Goal: Transaction & Acquisition: Purchase product/service

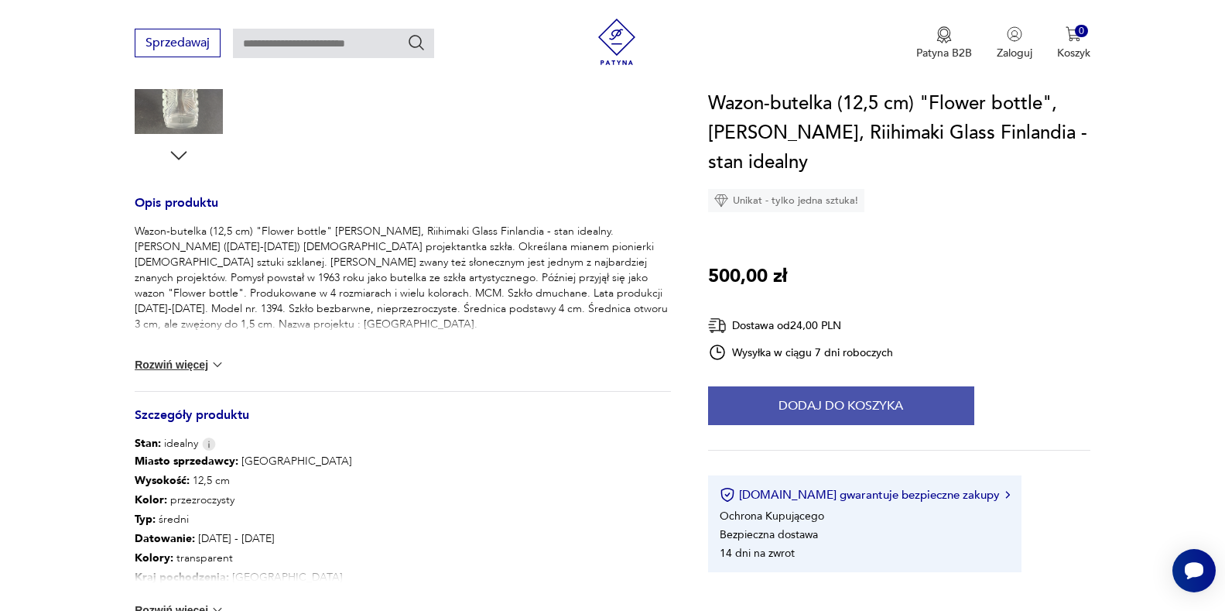
scroll to position [542, 0]
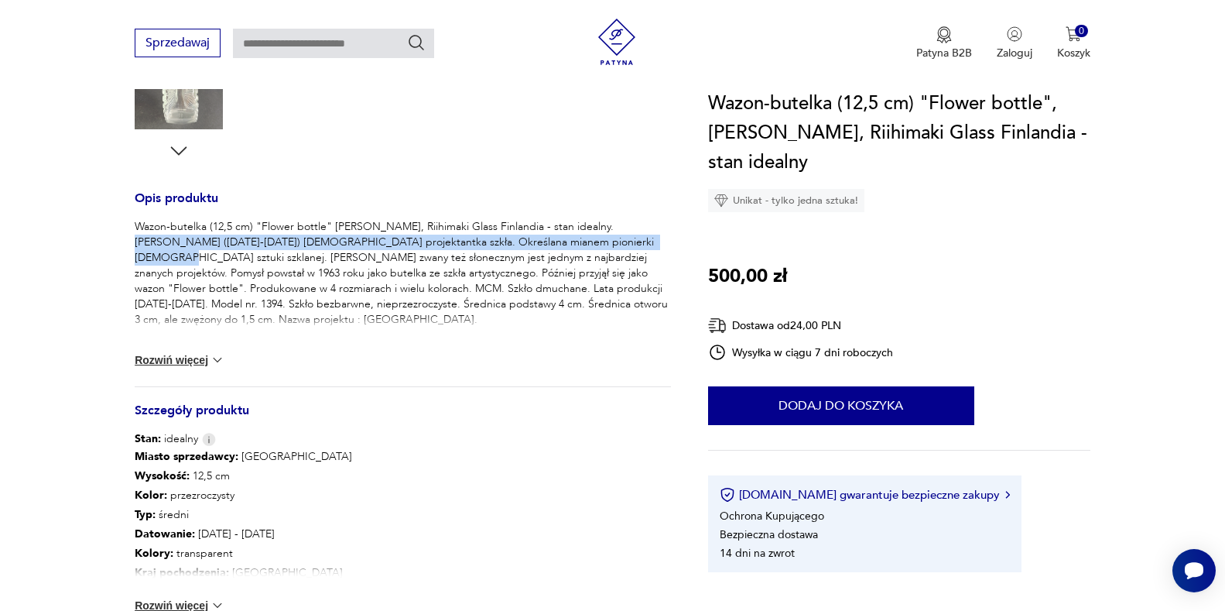
drag, startPoint x: 592, startPoint y: 224, endPoint x: 556, endPoint y: 241, distance: 40.2
click at [556, 241] on p "Wazon-butelka (12,5 cm) "Flower bottle" [PERSON_NAME], Riihimaki Glass Finlandi…" at bounding box center [403, 273] width 536 height 108
click at [581, 223] on p "Wazon-butelka (12,5 cm) "Flower bottle" [PERSON_NAME], Riihimaki Glass Finlandi…" at bounding box center [403, 273] width 536 height 108
drag, startPoint x: 591, startPoint y: 224, endPoint x: 409, endPoint y: 255, distance: 184.5
click at [409, 255] on p "Wazon-butelka (12,5 cm) "Flower bottle" [PERSON_NAME], Riihimaki Glass Finlandi…" at bounding box center [403, 273] width 536 height 108
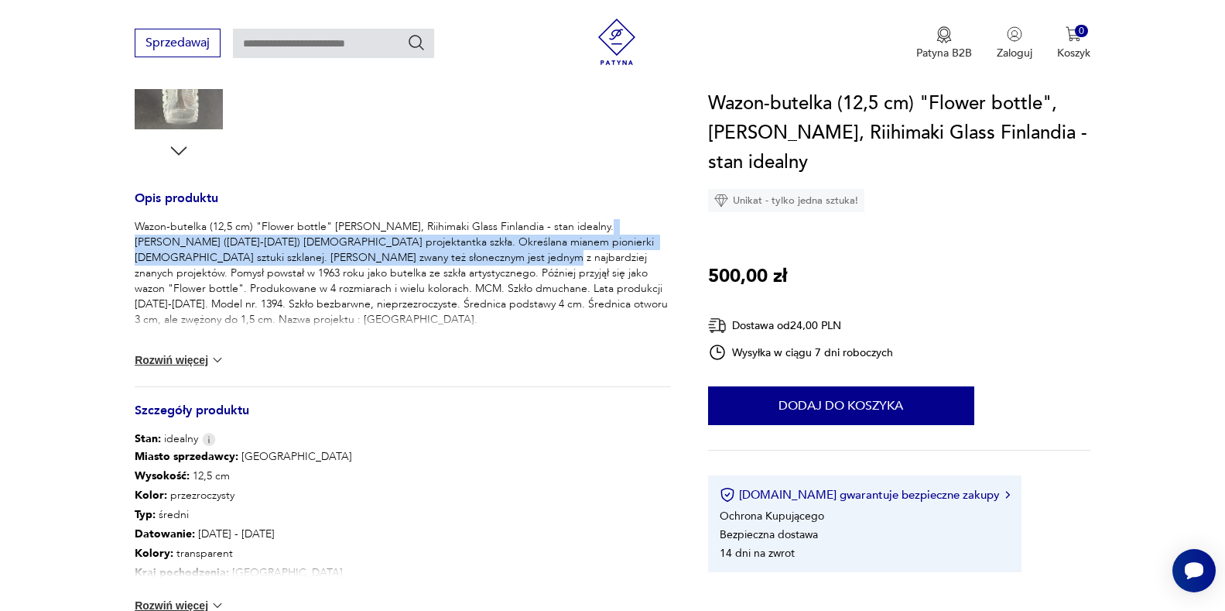
copy p "Helena Tynell (1918-2016) fińska projektantka szkła. Określana mianem pionierki…"
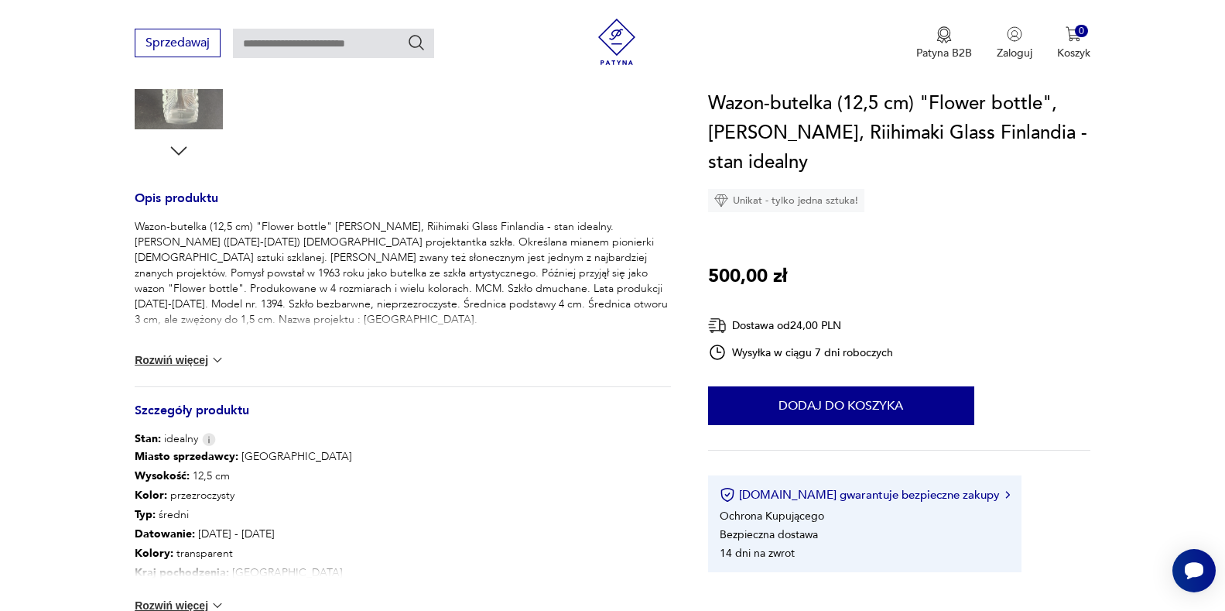
click at [471, 270] on p "Wazon-butelka (12,5 cm) "Flower bottle" [PERSON_NAME], Riihimaki Glass Finlandi…" at bounding box center [403, 273] width 536 height 108
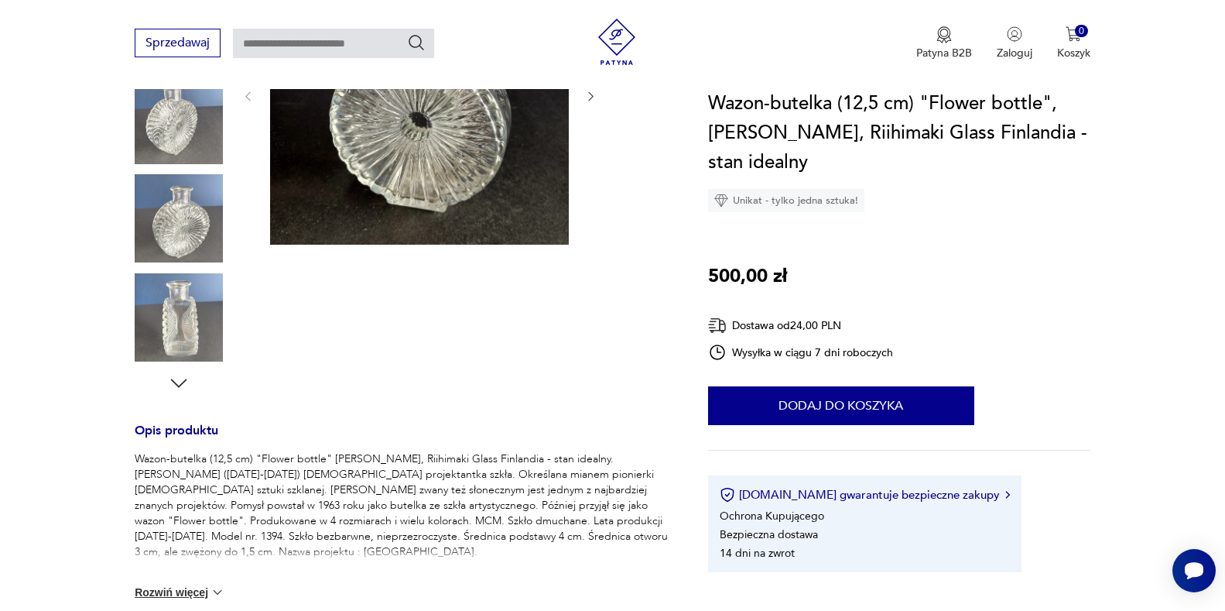
scroll to position [464, 0]
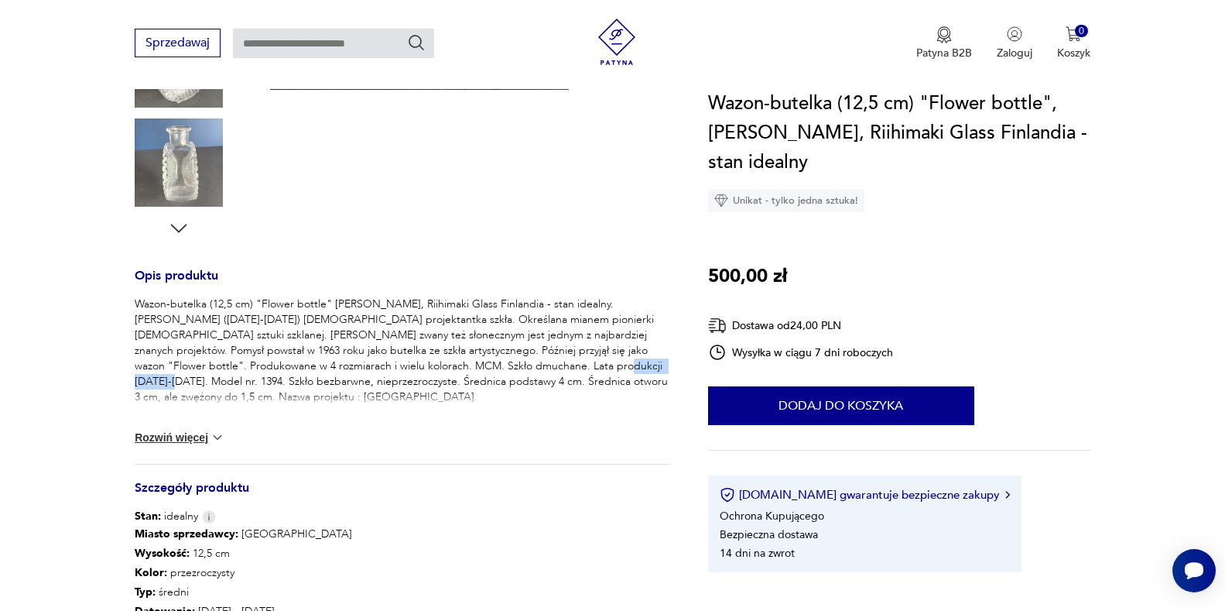
drag, startPoint x: 454, startPoint y: 364, endPoint x: 531, endPoint y: 366, distance: 76.7
click at [531, 366] on p "Wazon-butelka (12,5 cm) "Flower bottle" [PERSON_NAME], Riihimaki Glass Finlandi…" at bounding box center [403, 350] width 536 height 108
copy p "Szkło bezbarwne"
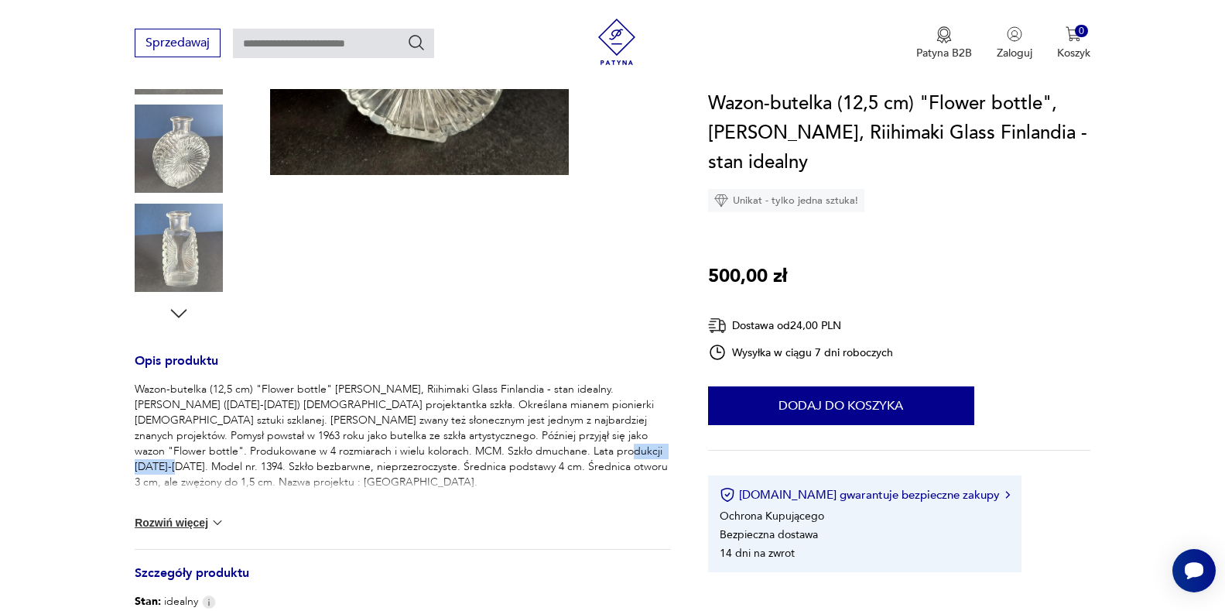
scroll to position [387, 0]
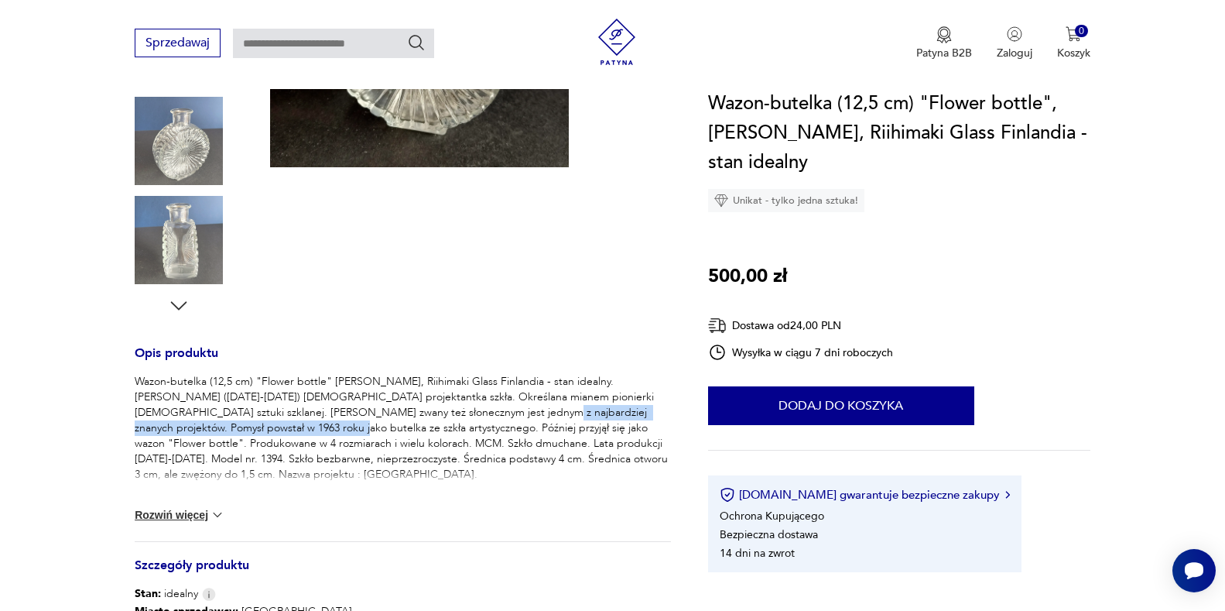
drag, startPoint x: 408, startPoint y: 411, endPoint x: 201, endPoint y: 425, distance: 207.1
click at [201, 425] on p "Wazon-butelka (12,5 cm) "Flower bottle" [PERSON_NAME], Riihimaki Glass Finlandi…" at bounding box center [403, 428] width 536 height 108
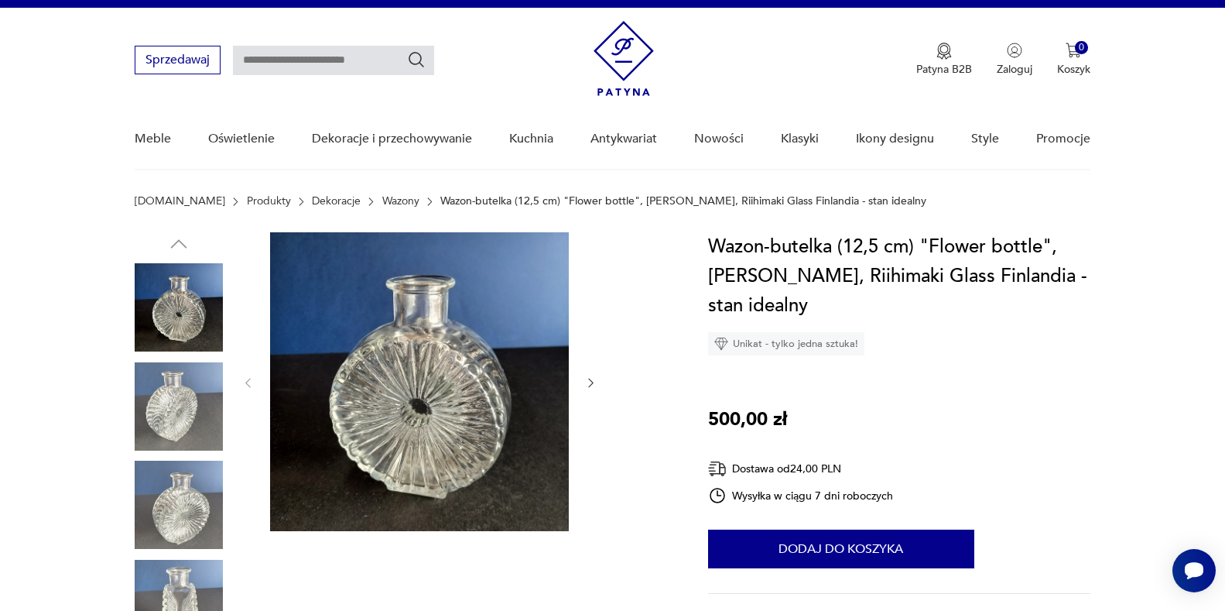
scroll to position [0, 0]
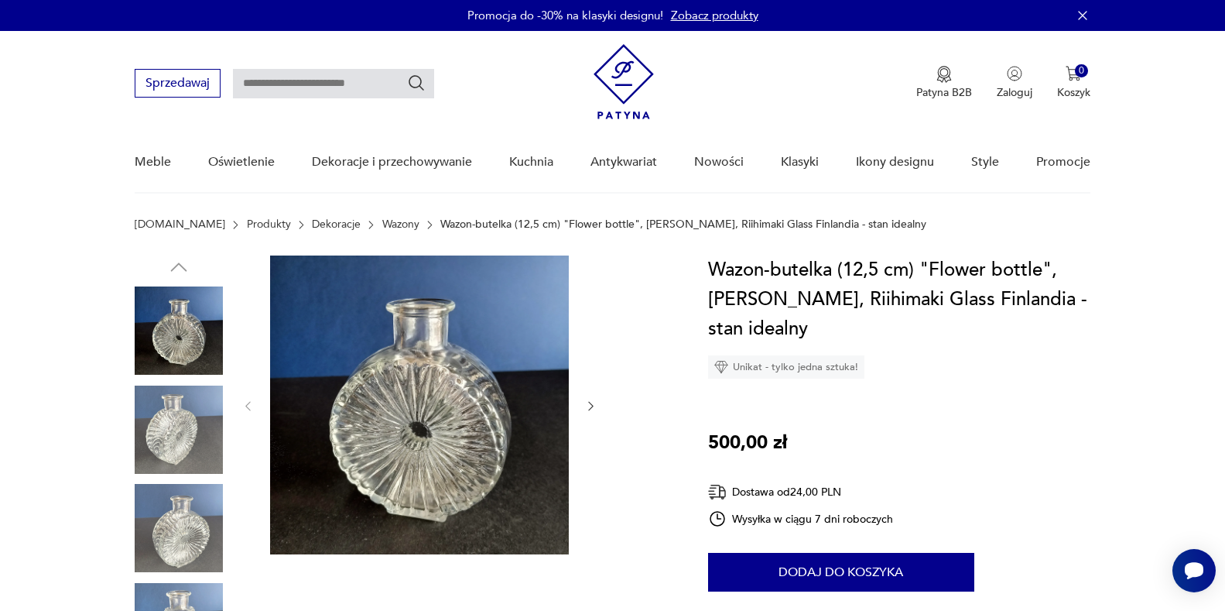
click at [1166, 158] on nav "Sprzedawaj Patyna B2B Zaloguj 0 Koszyk Twój koszyk ( 0 ) Brak produktów w koszy…" at bounding box center [612, 112] width 1225 height 163
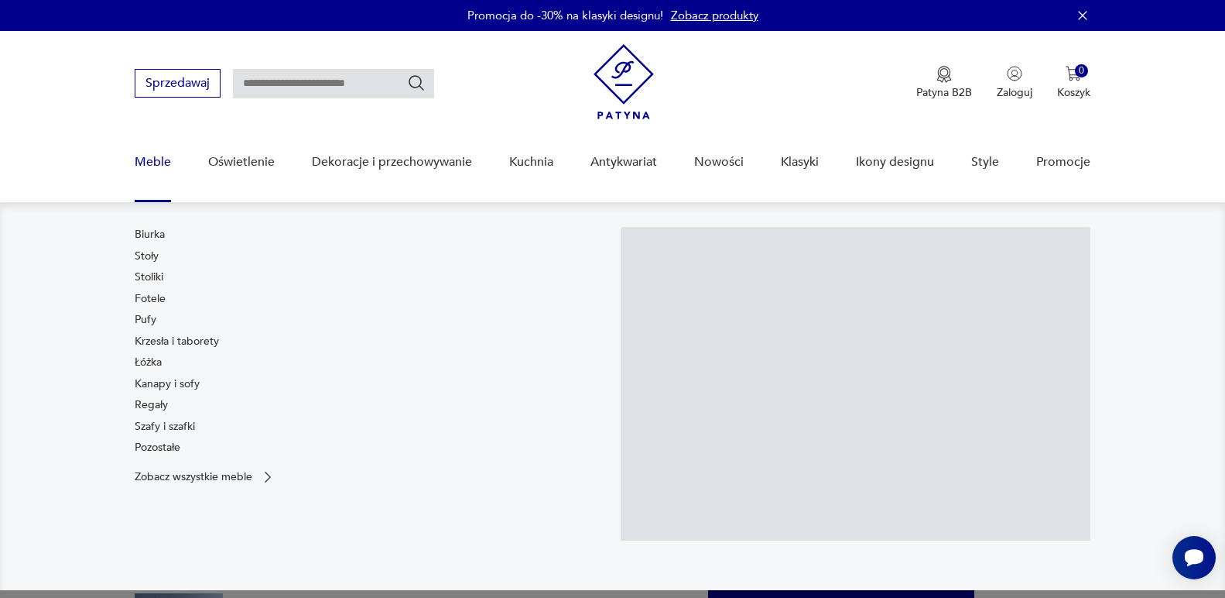
click at [1166, 146] on nav "Sprzedawaj Patyna B2B Zaloguj 0 Koszyk Twój koszyk ( 0 ) Brak produktów w koszy…" at bounding box center [612, 117] width 1225 height 173
